Goal: Transaction & Acquisition: Purchase product/service

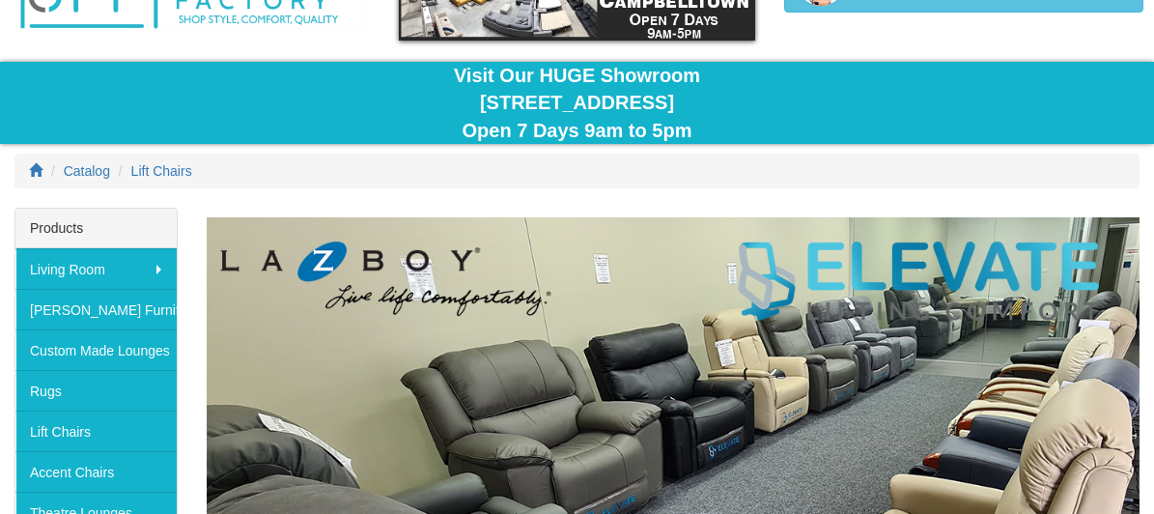
scroll to position [242, 0]
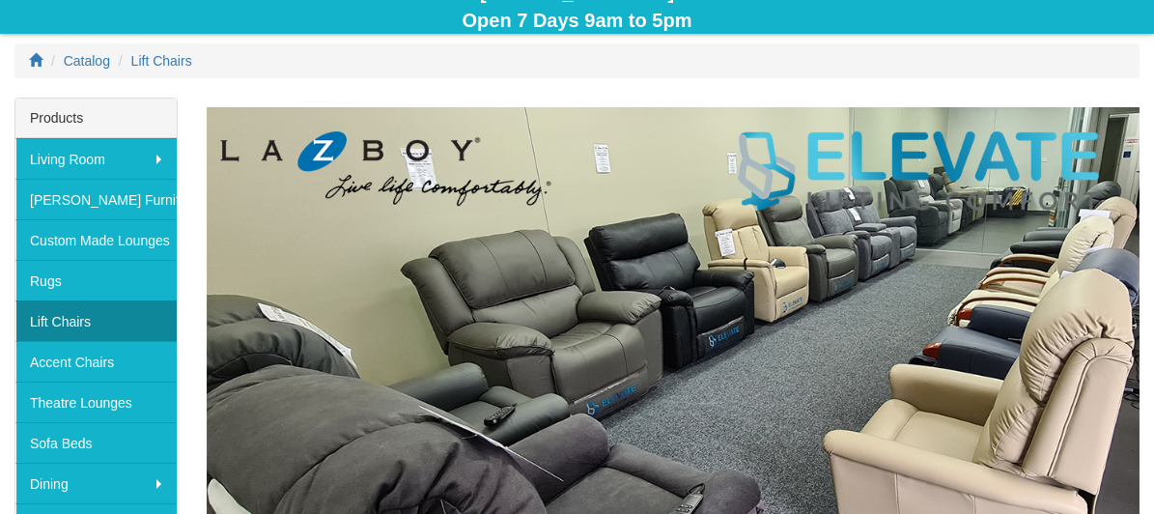
click at [63, 316] on link "Lift Chairs" at bounding box center [95, 320] width 161 height 41
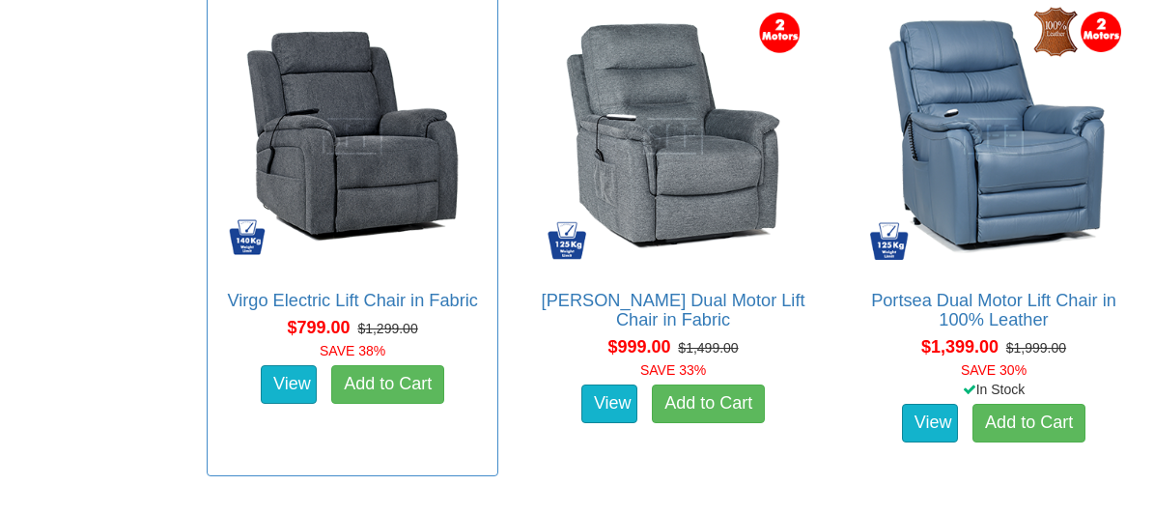
scroll to position [1318, 0]
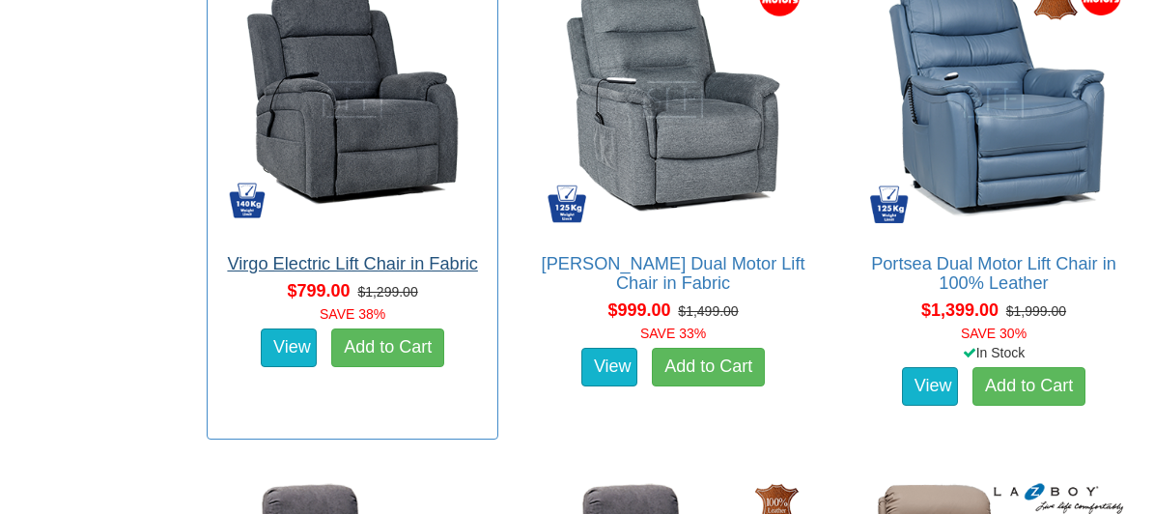
click at [382, 273] on link "Virgo Electric Lift Chair in Fabric" at bounding box center [352, 263] width 250 height 19
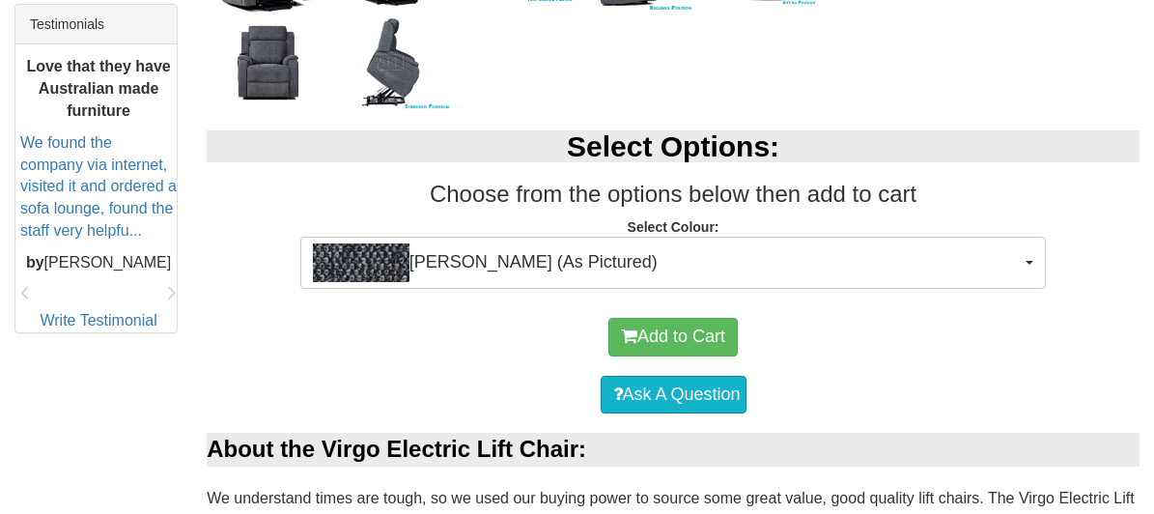
scroll to position [728, 0]
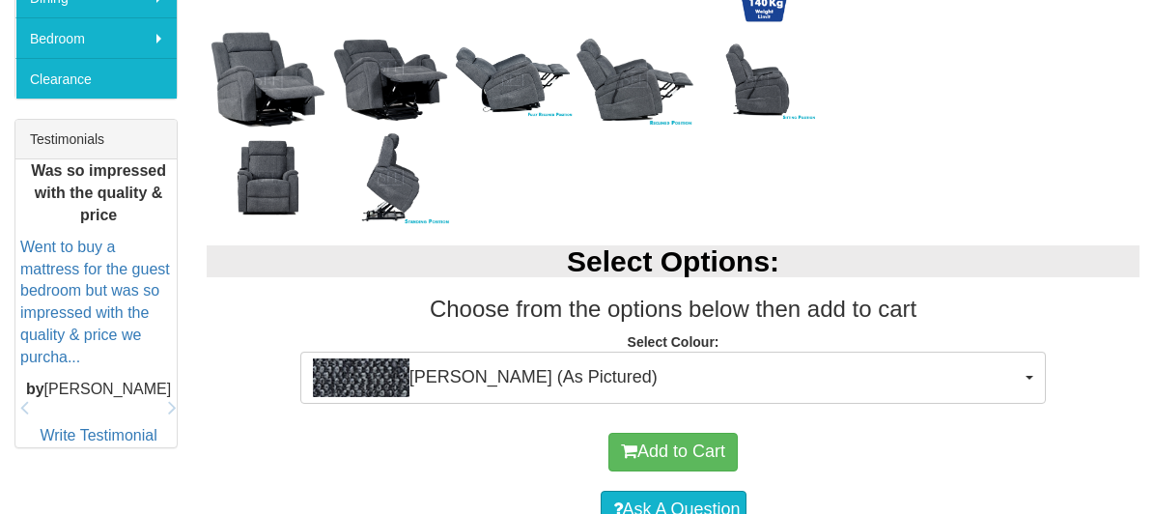
click at [270, 82] on img at bounding box center [268, 79] width 123 height 109
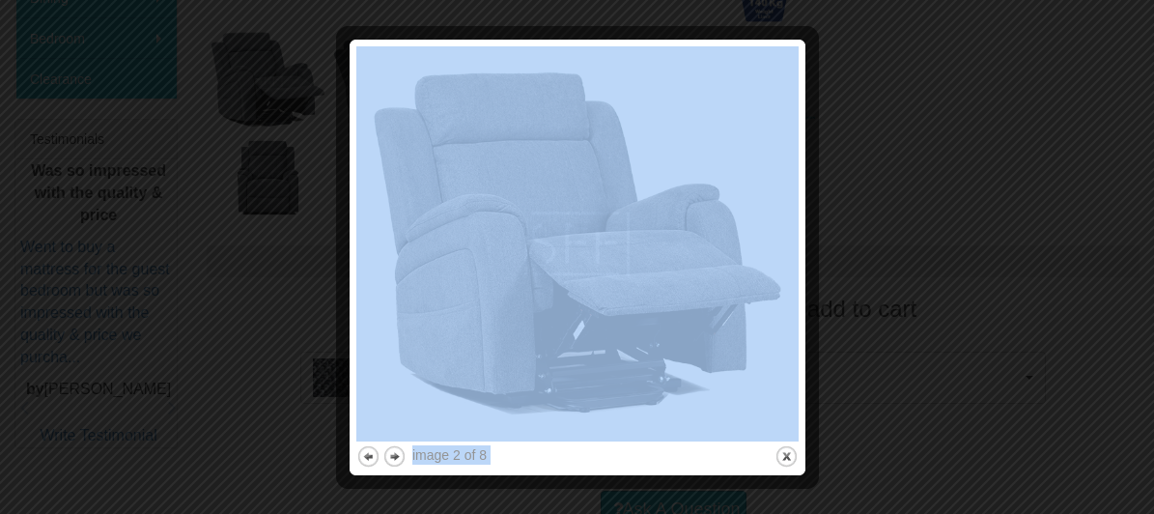
drag, startPoint x: 804, startPoint y: 250, endPoint x: 785, endPoint y: 510, distance: 260.4
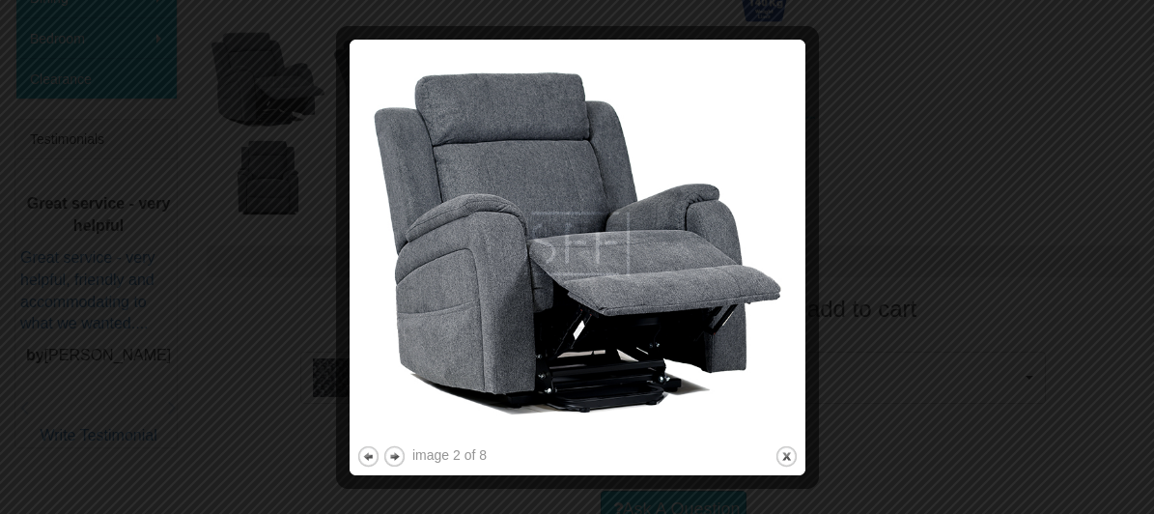
drag, startPoint x: 993, startPoint y: 356, endPoint x: 959, endPoint y: 385, distance: 45.2
click at [989, 362] on div at bounding box center [577, 257] width 1154 height 514
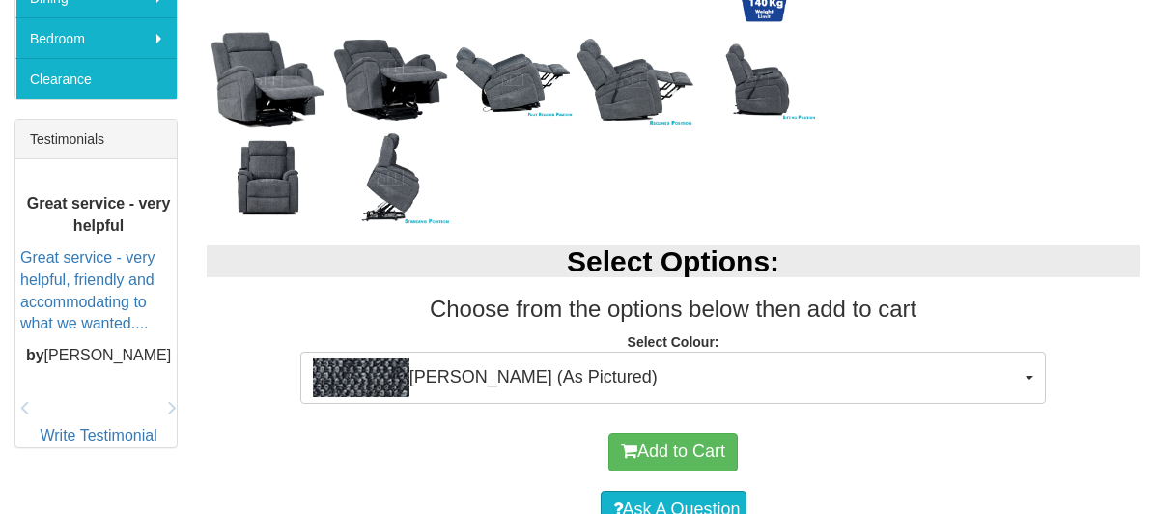
click at [365, 66] on img at bounding box center [390, 80] width 123 height 97
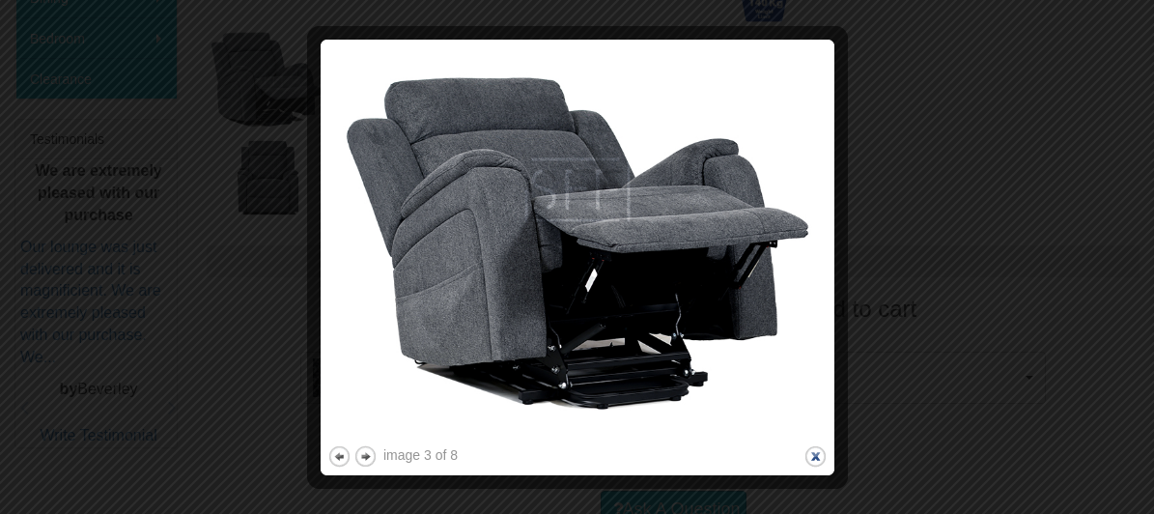
click at [816, 451] on button "close" at bounding box center [815, 456] width 24 height 24
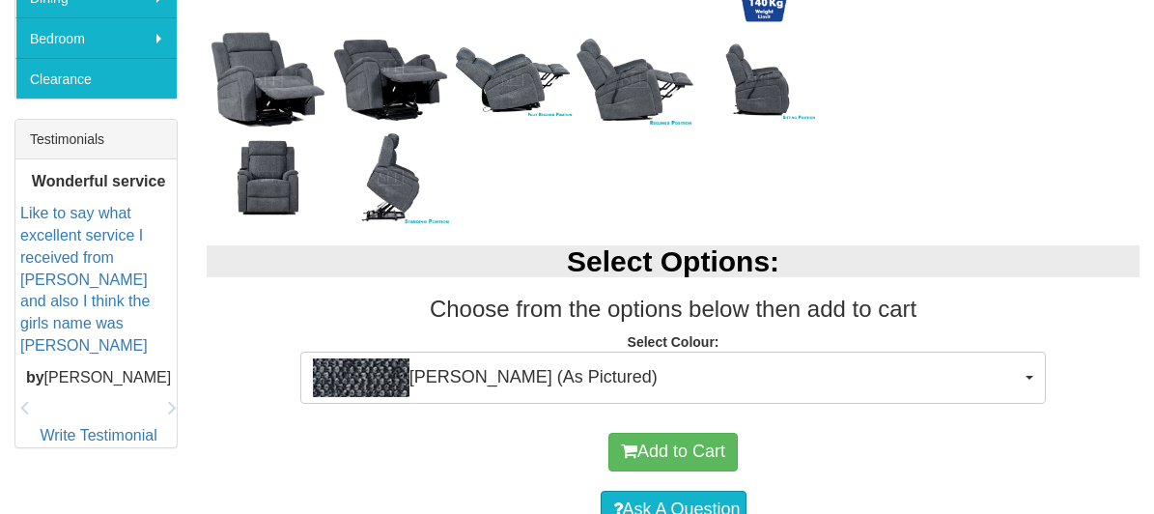
click at [636, 100] on img at bounding box center [634, 80] width 123 height 98
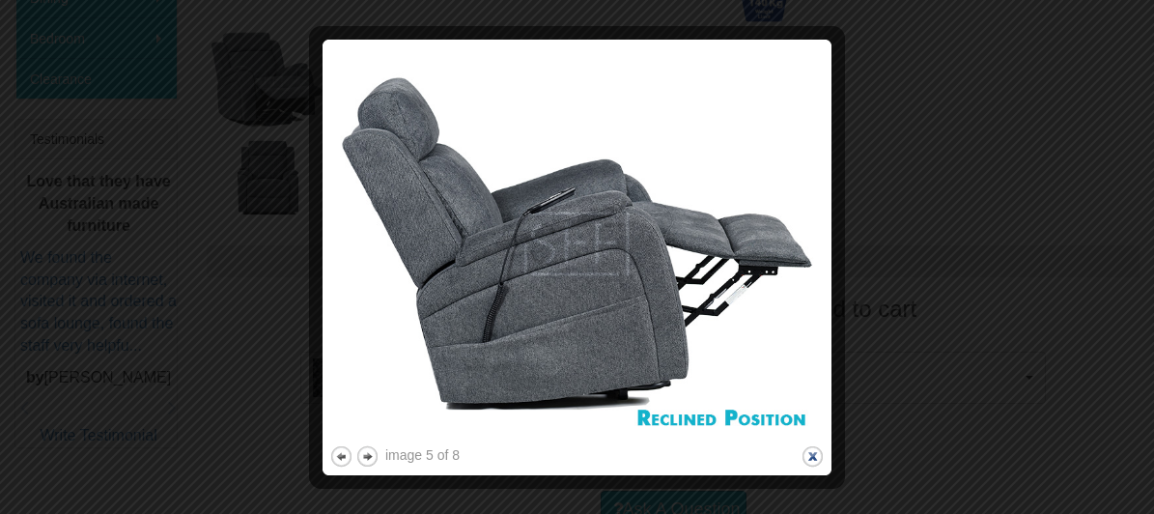
click at [811, 455] on button "close" at bounding box center [812, 456] width 24 height 24
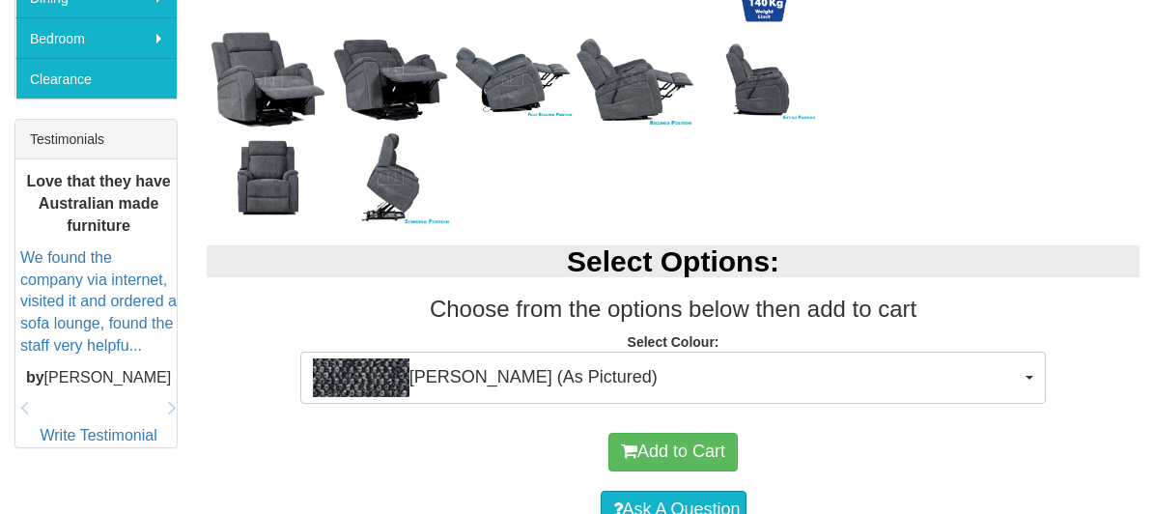
click at [406, 183] on img at bounding box center [390, 177] width 123 height 98
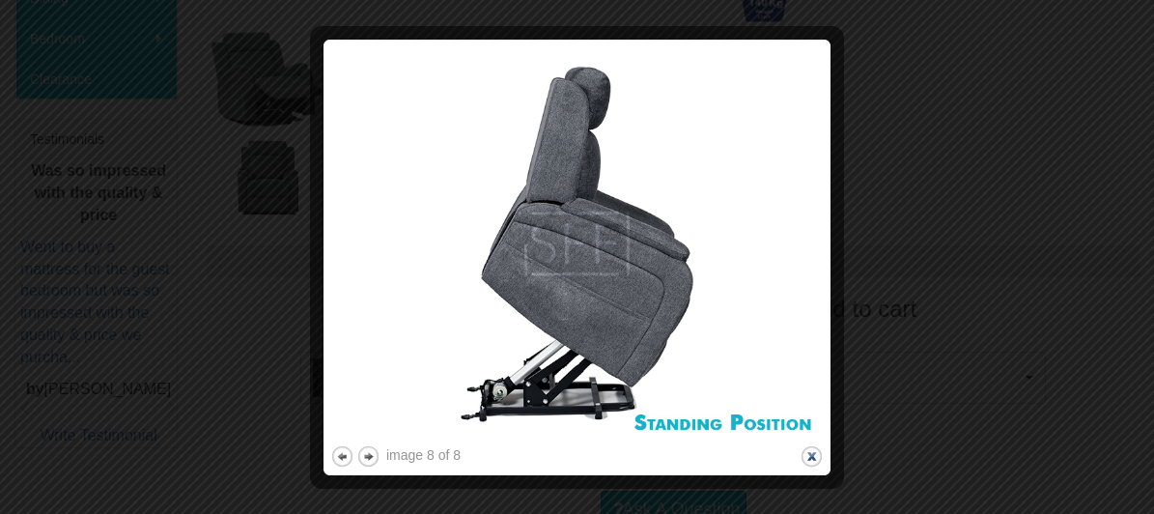
click at [816, 458] on button "close" at bounding box center [811, 456] width 24 height 24
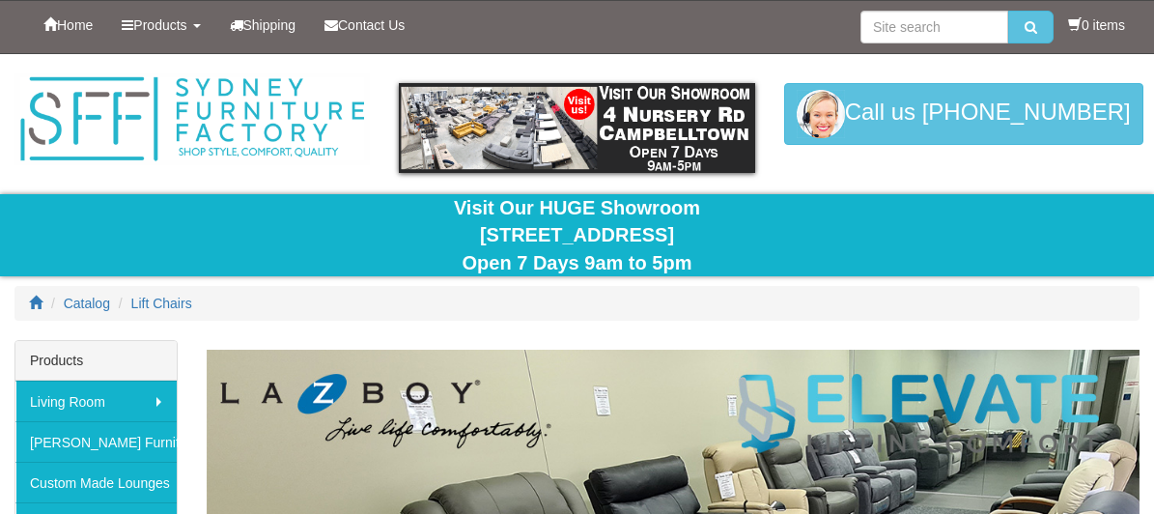
scroll to position [1318, 0]
